Goal: Submit feedback/report problem: Submit feedback/report problem

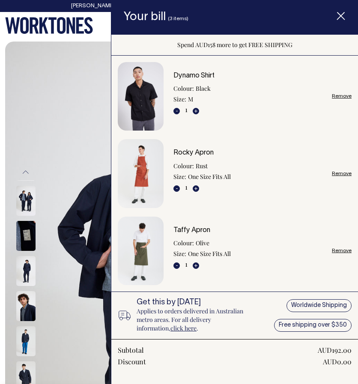
scroll to position [159, 0]
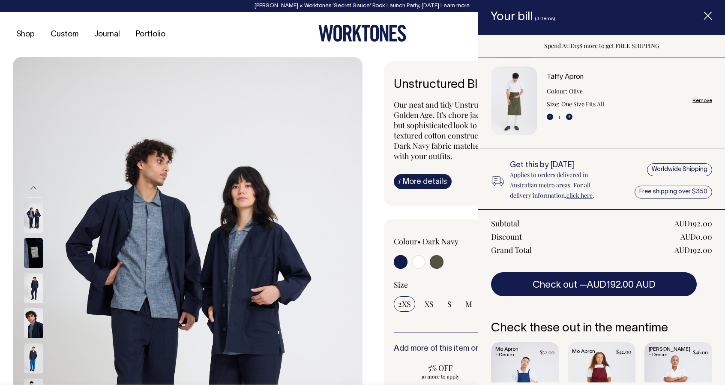
click at [358, 25] on span "Item added to your cart" at bounding box center [708, 17] width 34 height 36
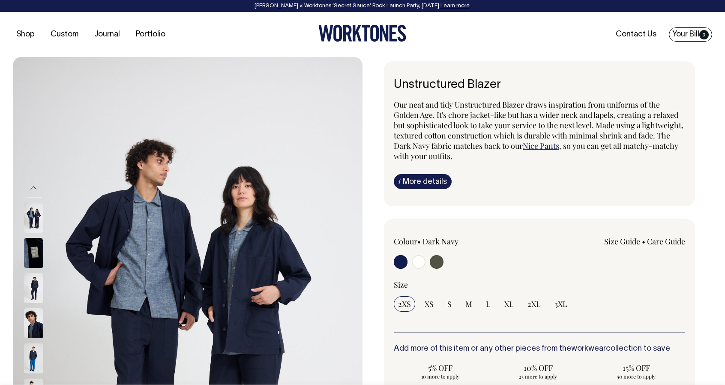
click at [358, 36] on link "Your Bill 3" at bounding box center [690, 34] width 43 height 14
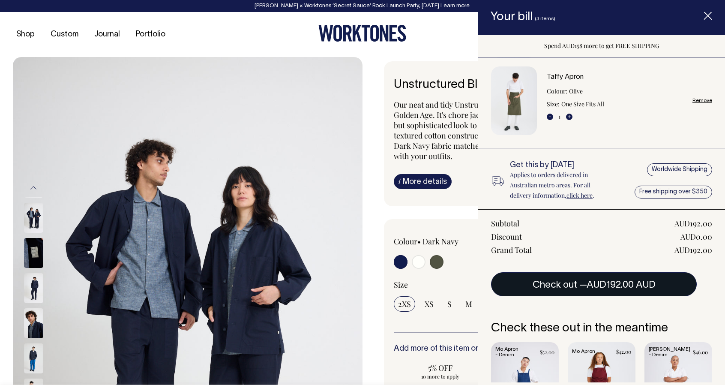
click at [358, 286] on button "Check out — AUD192.00 AUD" at bounding box center [594, 284] width 206 height 24
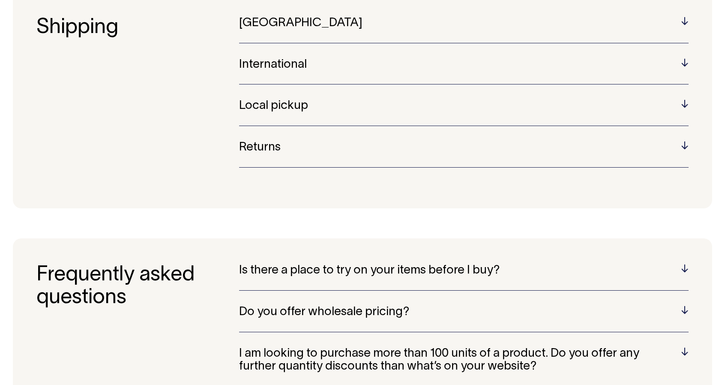
click at [267, 72] on div "International Worktones offers worldwide shipping using AusPost Express, DHL or…" at bounding box center [464, 71] width 450 height 27
click at [266, 63] on h5 "International" at bounding box center [464, 63] width 450 height 13
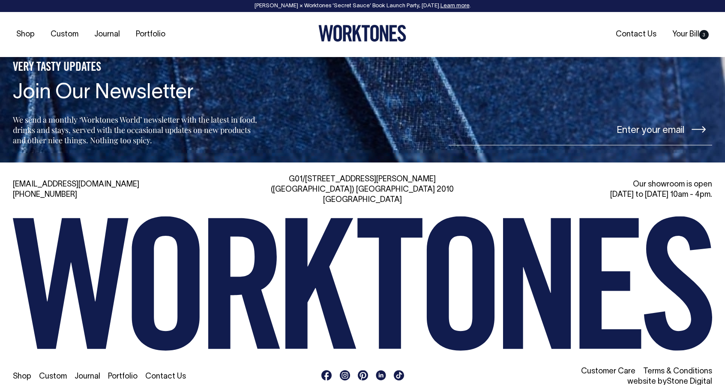
scroll to position [970, 0]
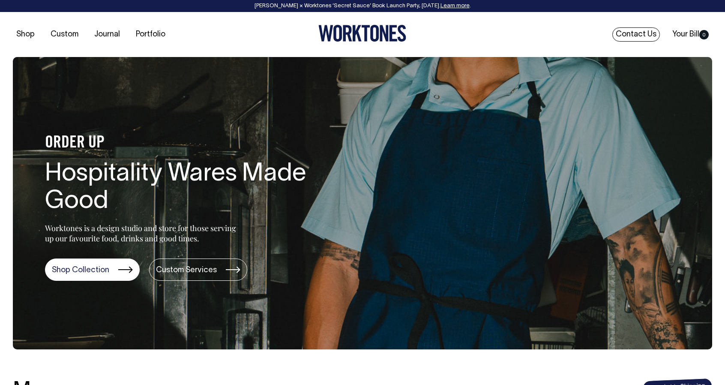
click at [636, 31] on link "Contact Us" at bounding box center [636, 34] width 48 height 14
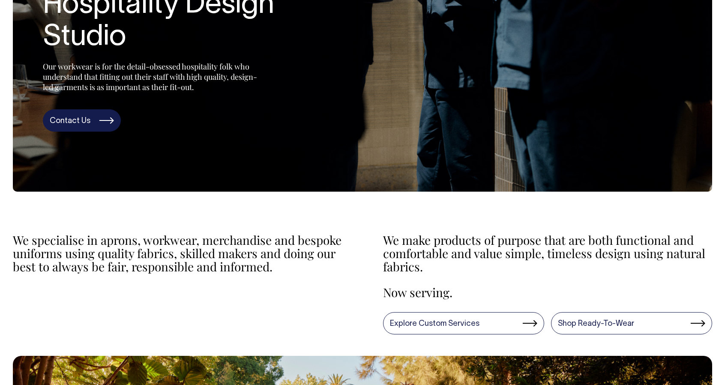
click at [70, 132] on link "Contact Us" at bounding box center [82, 120] width 78 height 22
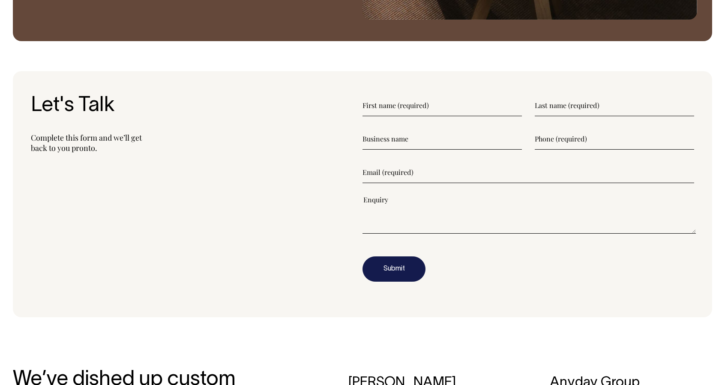
scroll to position [1071, 0]
click at [433, 114] on input"] "text" at bounding box center [442, 105] width 159 height 21
type input"] "Min"
type input"] "[PERSON_NAME]"
type input"] "La Maison by Cafe Dear [PERSON_NAME]"
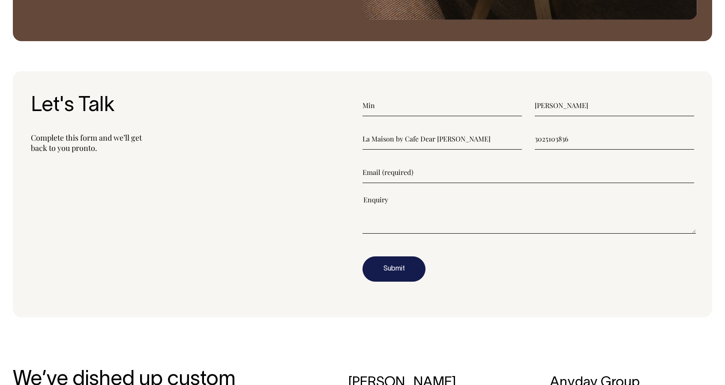
type input"] "3025103836"
type input"] "[DOMAIN_NAME][EMAIL_ADDRESS][DOMAIN_NAME]"
type textarea"] "E"
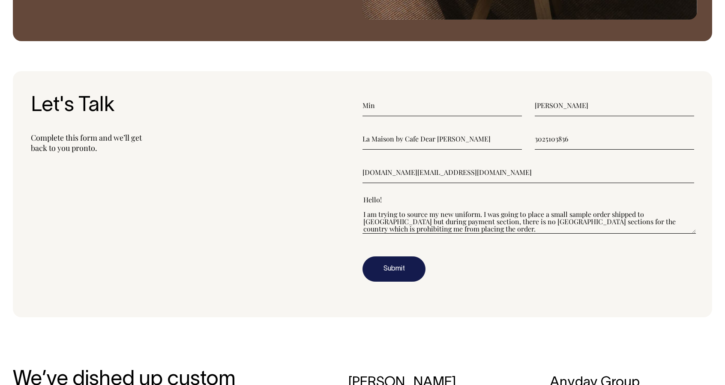
scroll to position [7, 0]
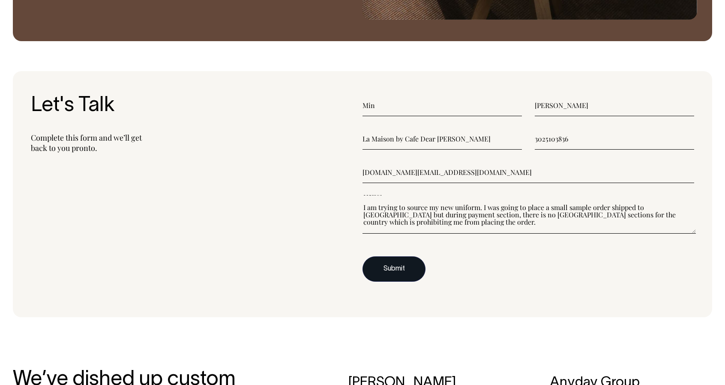
type textarea"] "Hello! I am trying to source my new uniform. I was going to place a small sampl…"
click at [405, 267] on button "Submit" at bounding box center [394, 269] width 63 height 26
click at [387, 268] on button "Submit" at bounding box center [394, 269] width 63 height 26
click at [398, 273] on button "Submit" at bounding box center [394, 269] width 63 height 26
click at [397, 266] on button "Submit" at bounding box center [394, 269] width 63 height 26
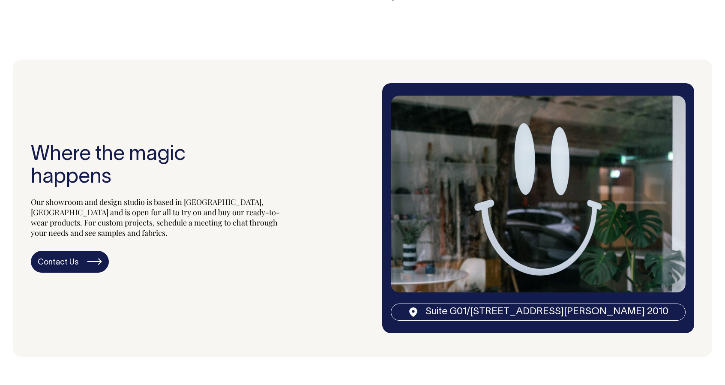
scroll to position [1424, 0]
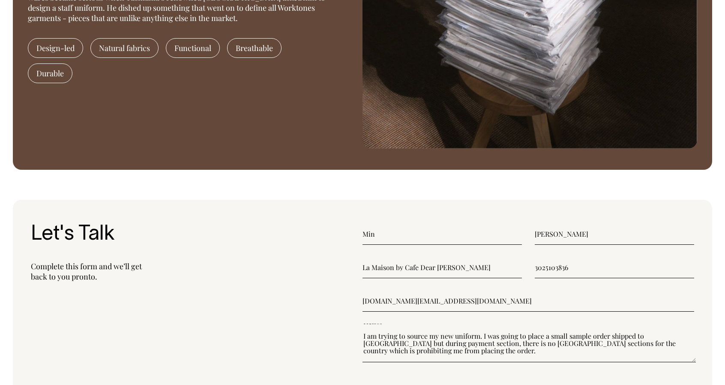
click at [578, 266] on input"] "3025103836" at bounding box center [614, 267] width 159 height 21
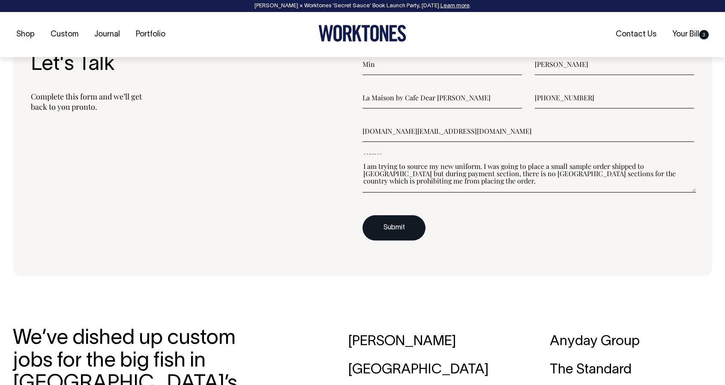
click at [388, 234] on button "Submit" at bounding box center [394, 228] width 63 height 26
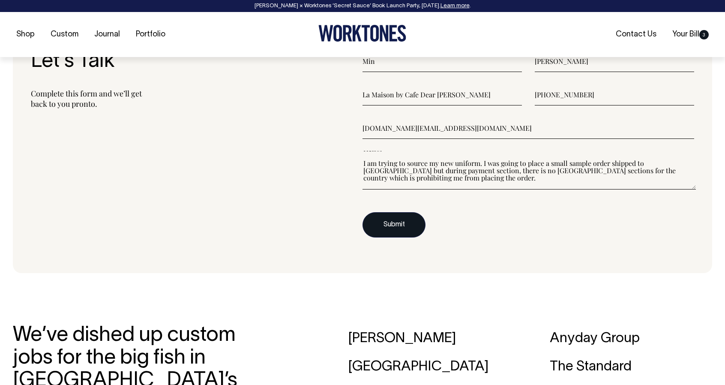
scroll to position [1115, 0]
drag, startPoint x: 603, startPoint y: 94, endPoint x: 460, endPoint y: 86, distance: 142.5
click at [460, 86] on div "La Maison by Cafe Dear [PERSON_NAME] [PHONE_NUMBER]" at bounding box center [529, 94] width 332 height 21
type input"] "13025103836"
click at [397, 227] on button "Submit" at bounding box center [394, 225] width 63 height 26
